Goal: Find specific page/section: Find specific page/section

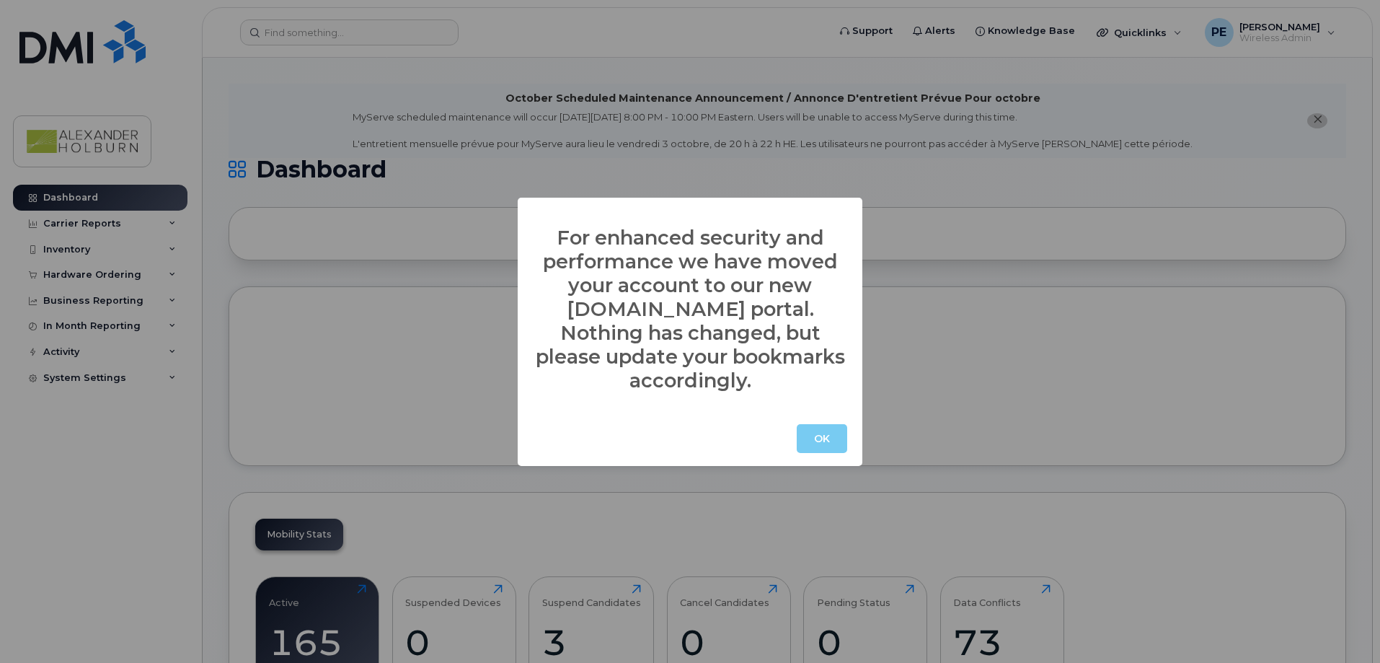
click at [840, 424] on button "OK" at bounding box center [822, 438] width 50 height 29
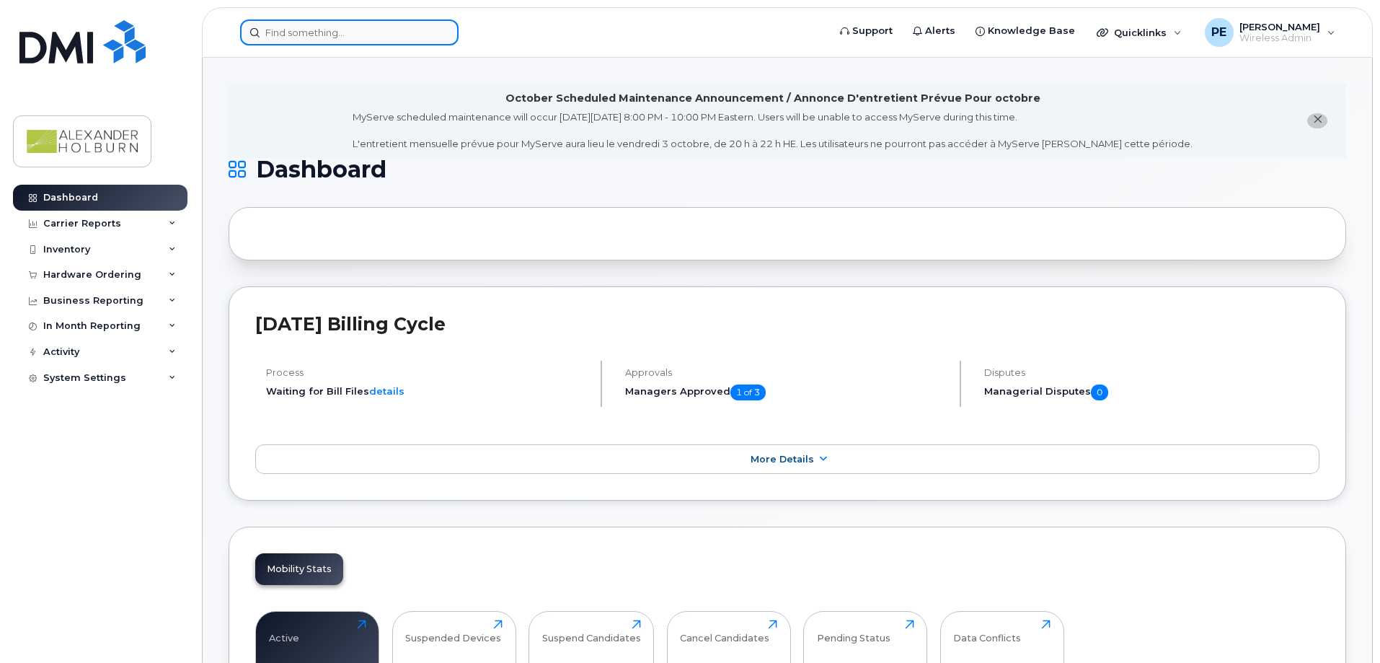
click at [343, 32] on input at bounding box center [349, 32] width 218 height 26
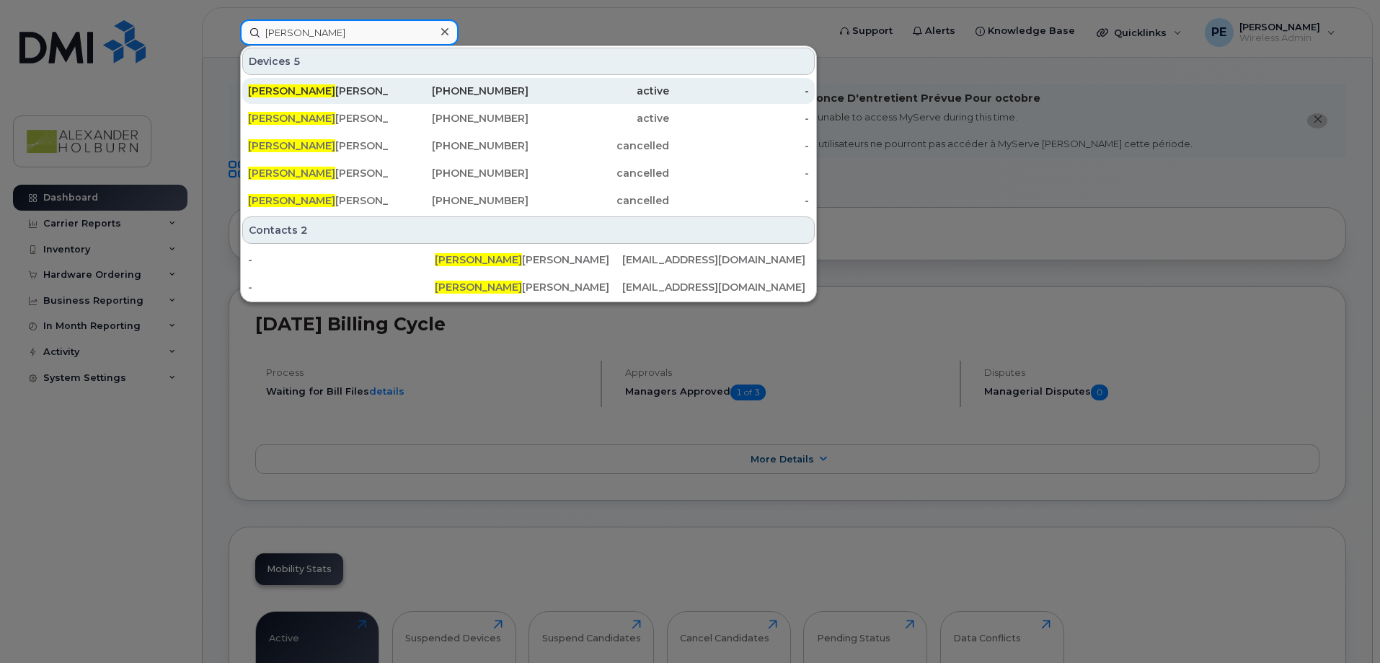
type input "patrick"
click at [270, 90] on span "Patrick" at bounding box center [291, 90] width 87 height 13
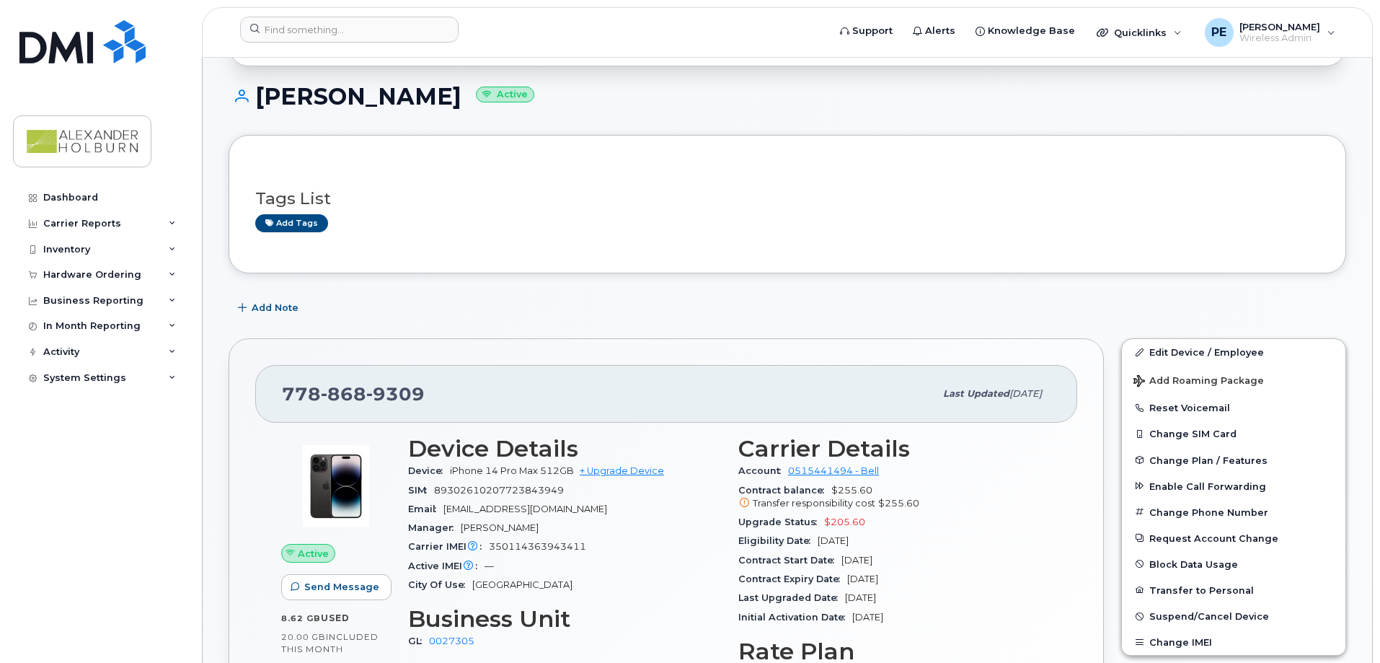
scroll to position [216, 0]
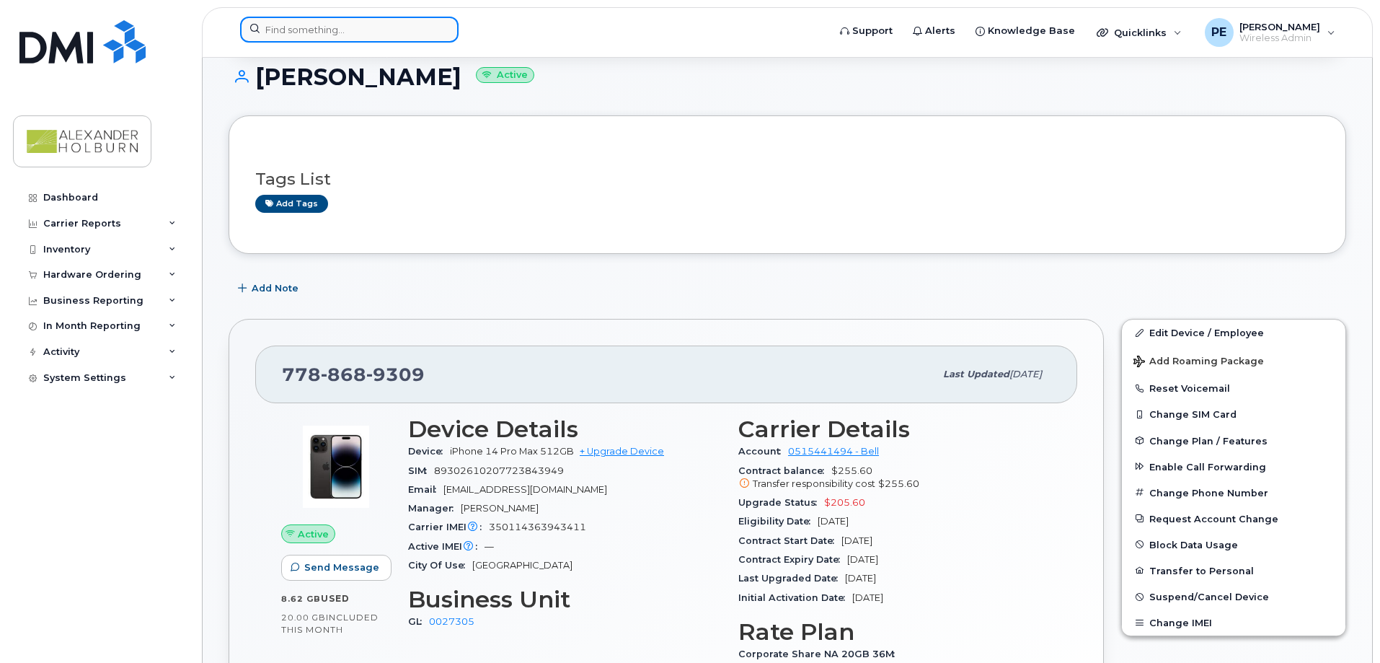
click at [372, 33] on input at bounding box center [349, 30] width 218 height 26
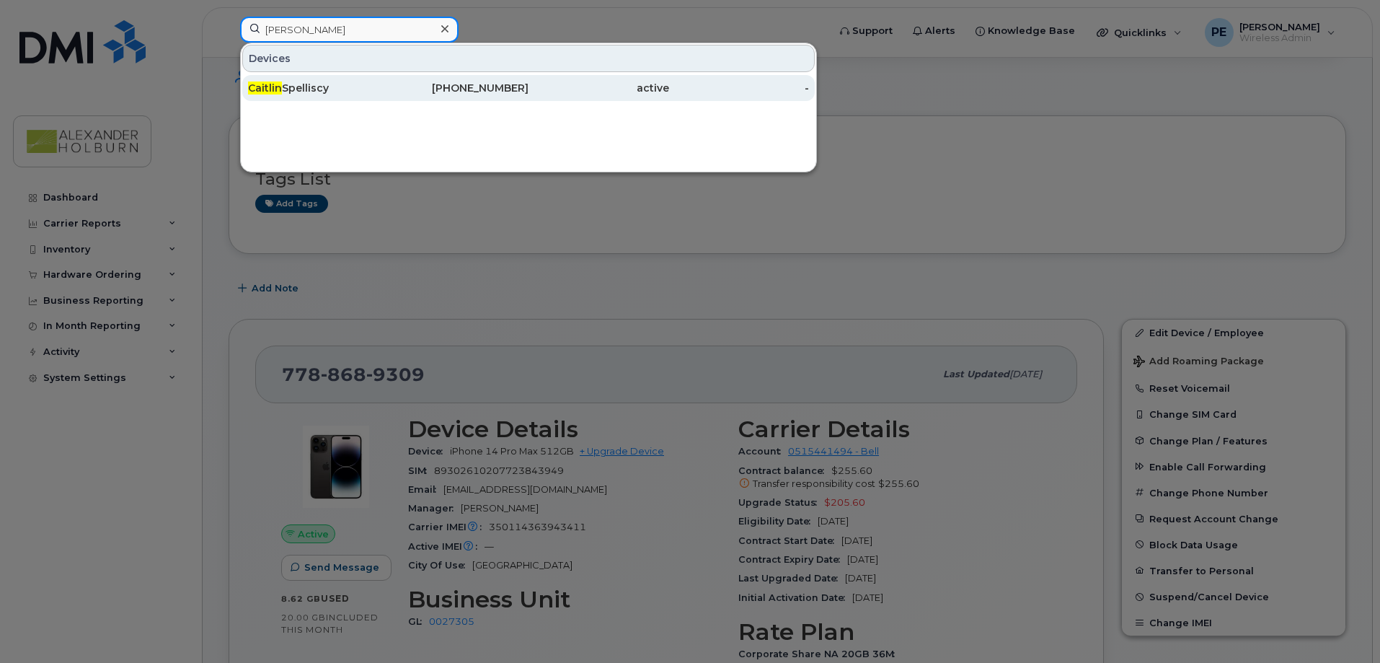
type input "caitlin"
click at [295, 92] on div "Caitlin Spelliscy" at bounding box center [318, 88] width 141 height 14
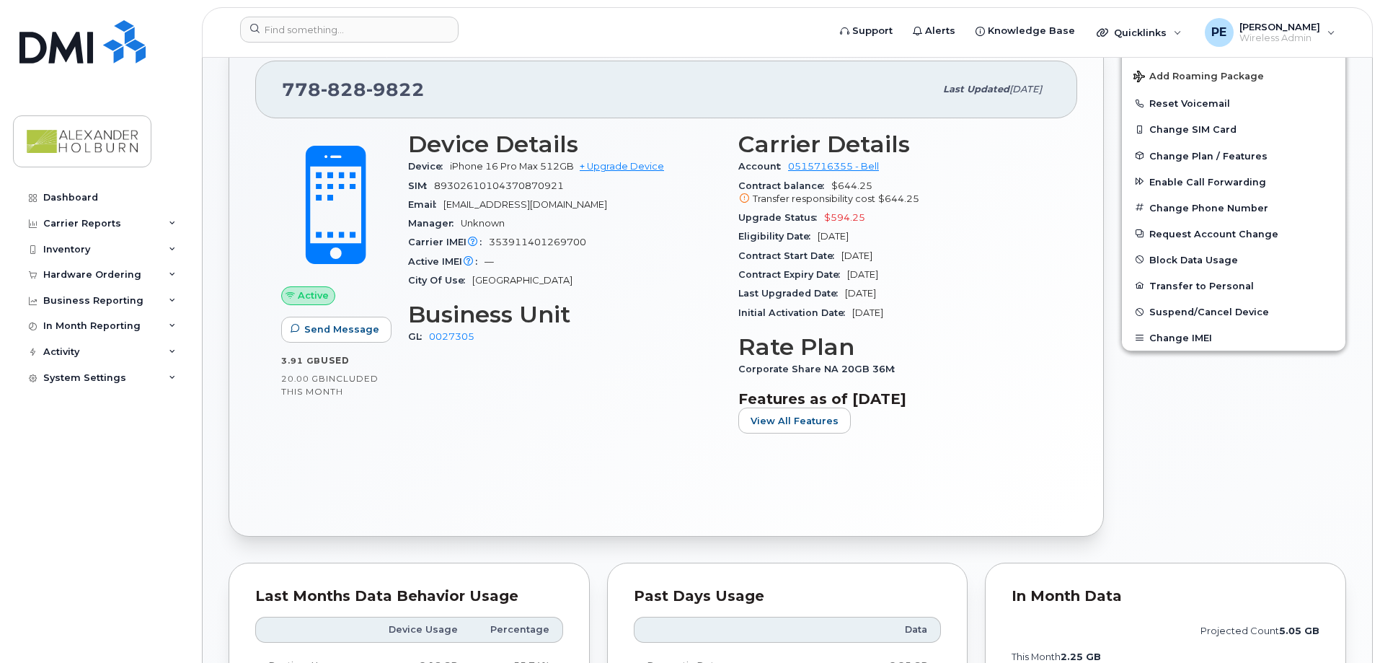
scroll to position [505, 0]
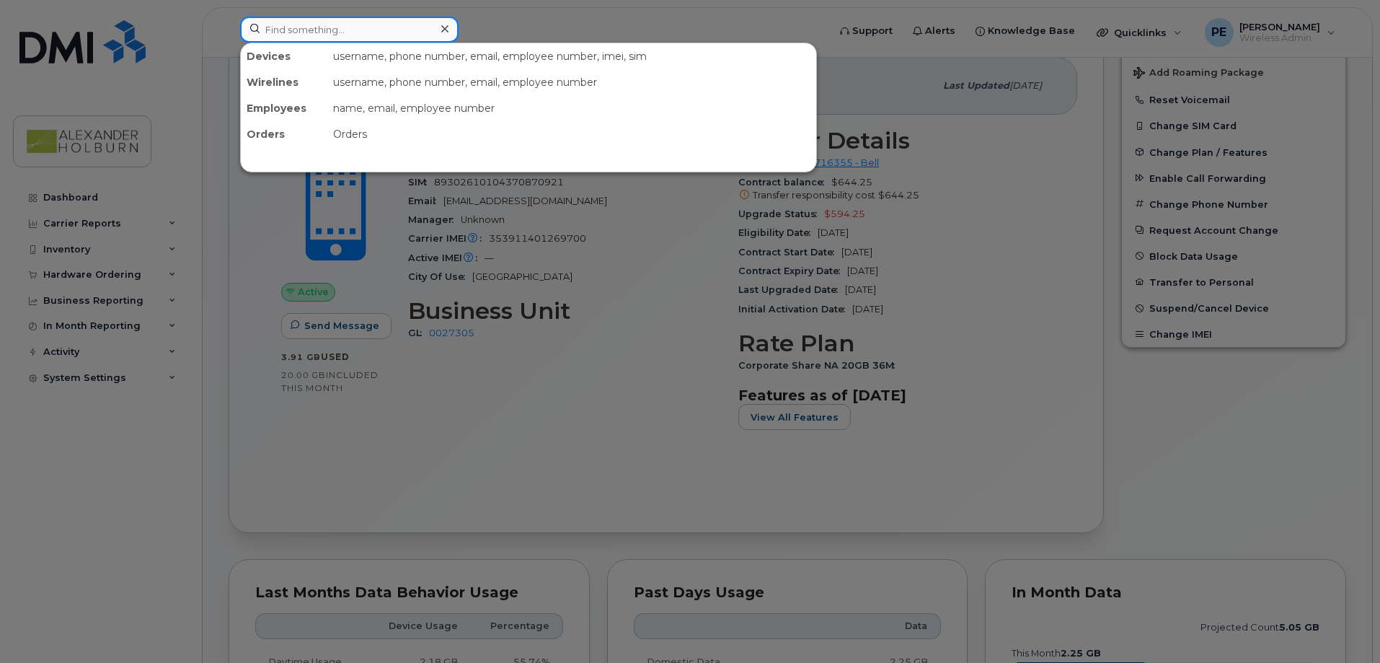
click at [306, 33] on input at bounding box center [349, 30] width 218 height 26
type input "mike watt"
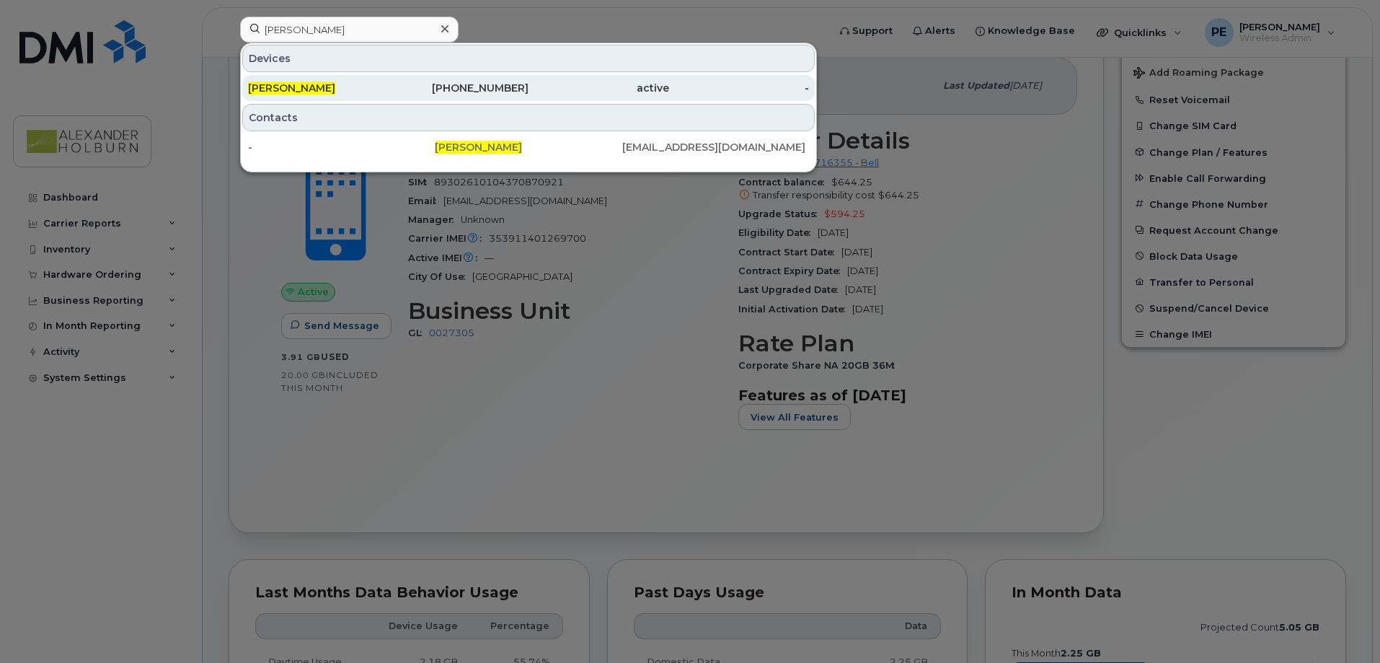
click at [343, 89] on div "[PERSON_NAME]" at bounding box center [318, 88] width 141 height 14
